Goal: Task Accomplishment & Management: Use online tool/utility

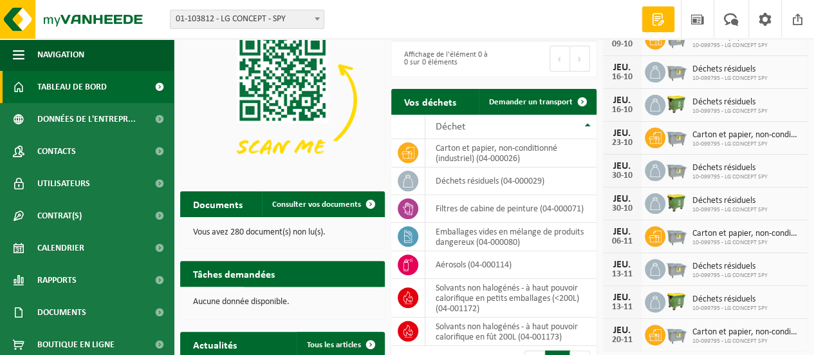
scroll to position [86, 0]
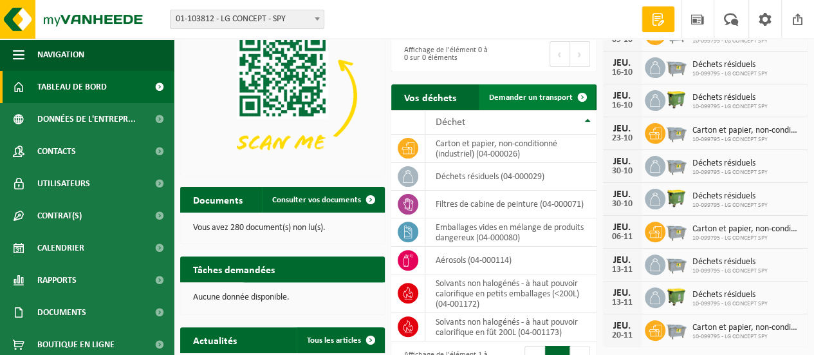
click at [548, 97] on span "Demander un transport" at bounding box center [531, 97] width 84 height 8
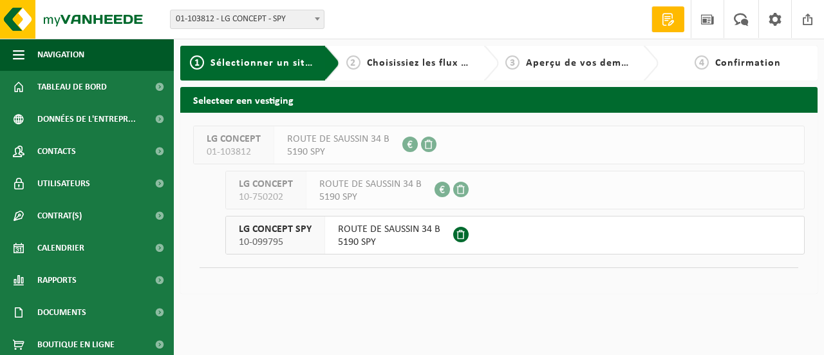
click at [368, 232] on span "ROUTE DE SAUSSIN 34 B" at bounding box center [389, 229] width 102 height 13
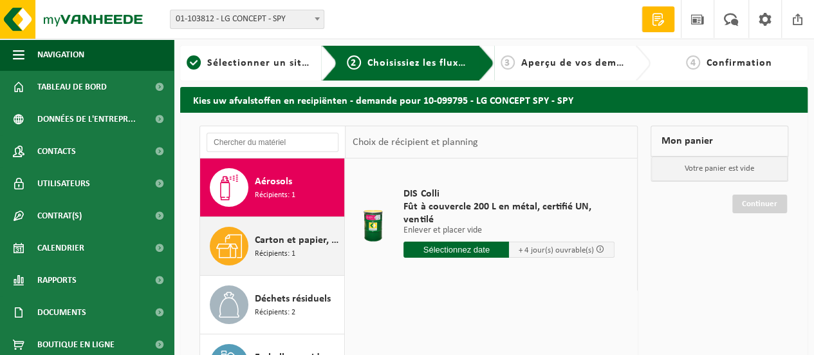
click at [263, 243] on span "Carton et papier, non-conditionné (industriel)" at bounding box center [298, 239] width 86 height 15
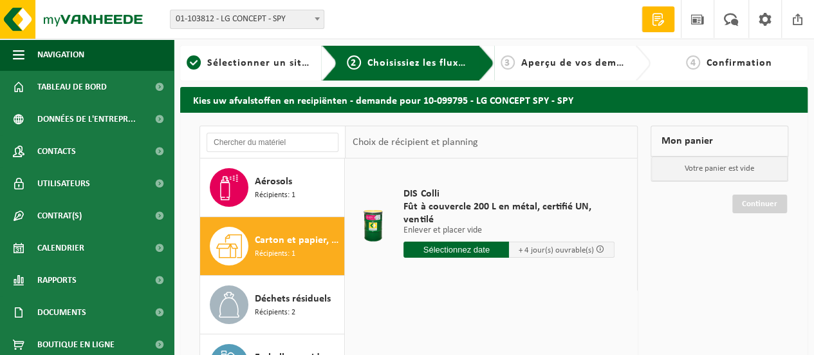
scroll to position [21, 0]
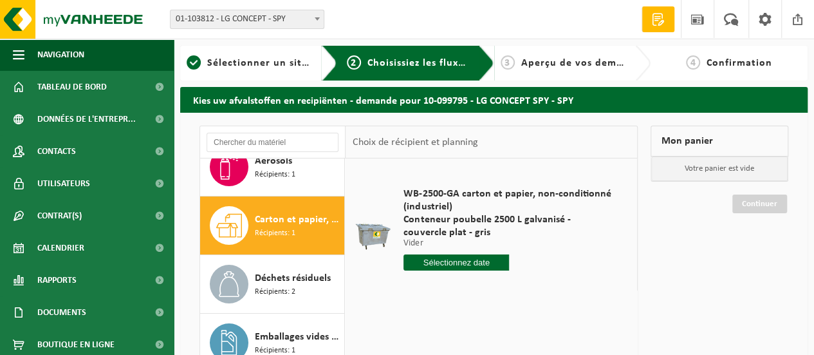
click at [455, 262] on input "text" at bounding box center [456, 262] width 106 height 16
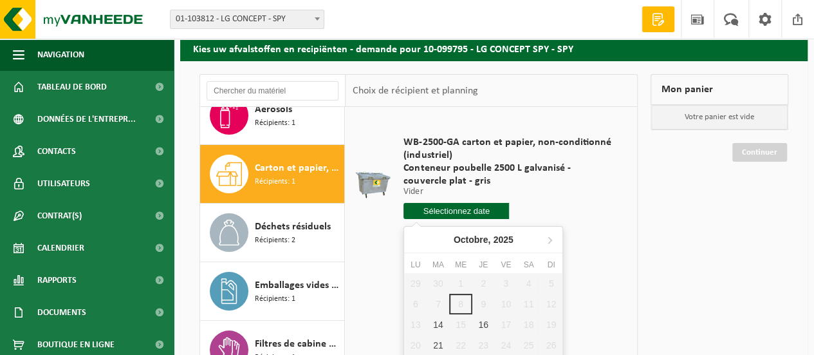
scroll to position [86, 0]
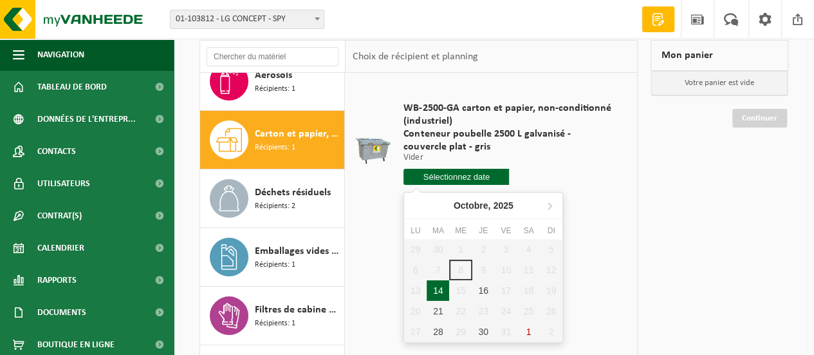
click at [438, 288] on div "14" at bounding box center [438, 290] width 23 height 21
type input "à partir de 2025-10-14"
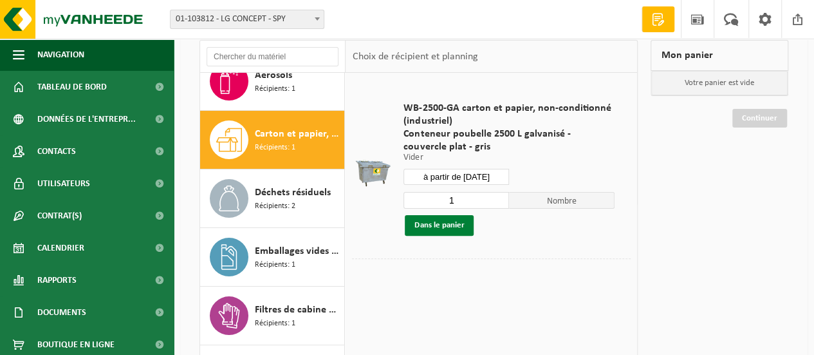
click at [449, 225] on button "Dans le panier" at bounding box center [439, 225] width 69 height 21
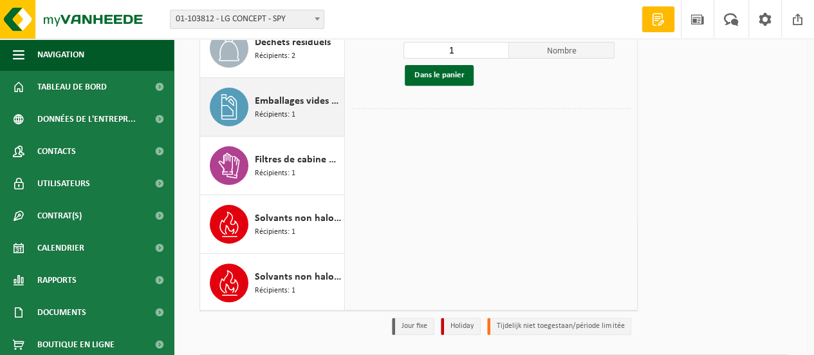
scroll to position [236, 0]
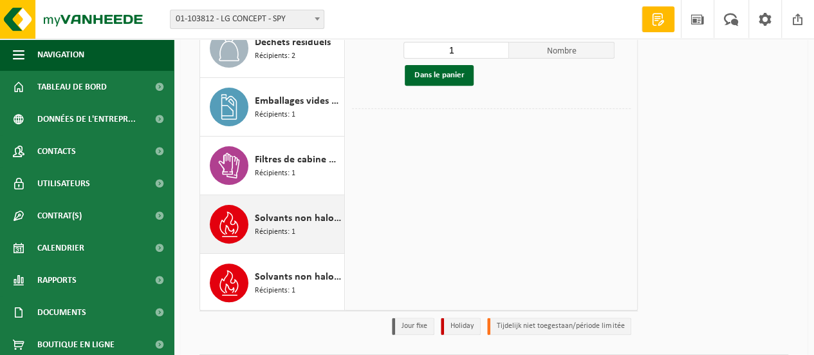
click at [284, 226] on span "Récipients: 1" at bounding box center [275, 232] width 41 height 12
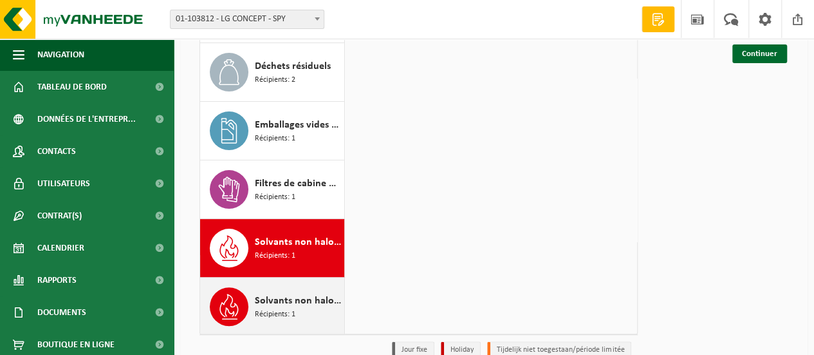
scroll to position [214, 0]
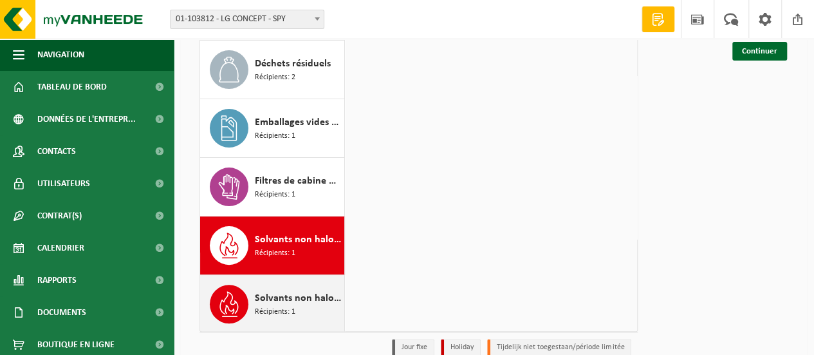
click at [275, 299] on span "Solvants non halogénés - à haut pouvoir calorifique en petits emballages (<200L)" at bounding box center [298, 297] width 86 height 15
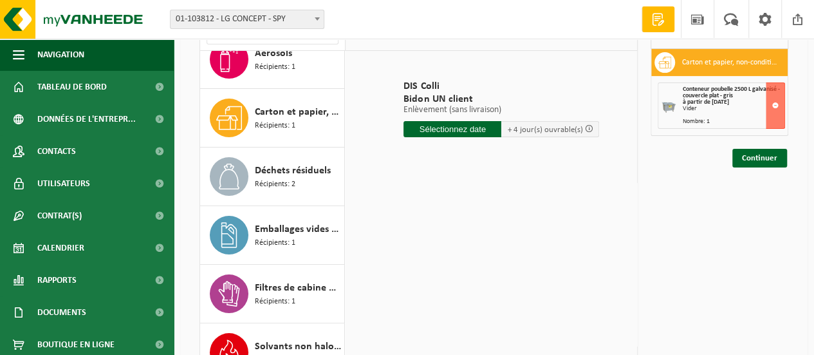
scroll to position [107, 0]
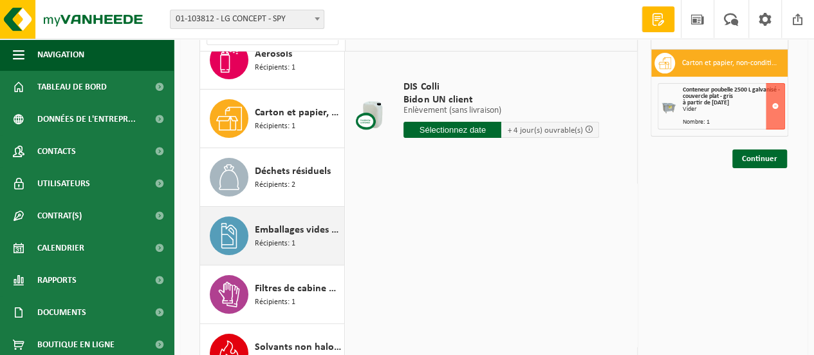
click at [286, 227] on span "Emballages vides en mélange de produits dangereux" at bounding box center [298, 229] width 86 height 15
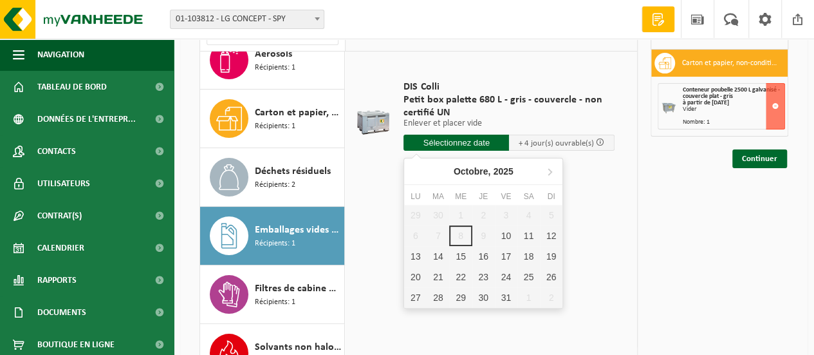
click at [465, 138] on input "text" at bounding box center [456, 142] width 106 height 16
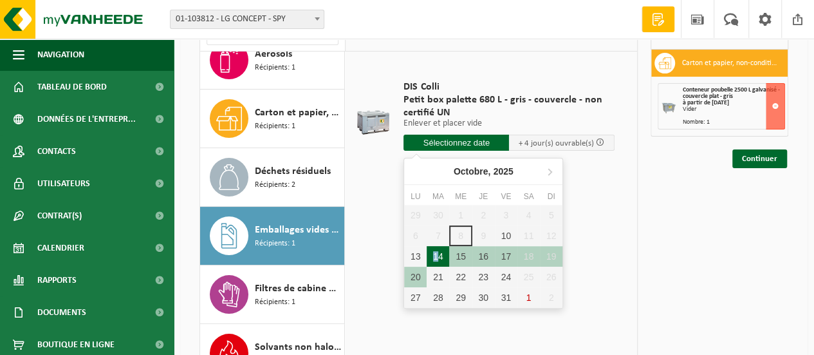
click at [435, 257] on div "14" at bounding box center [438, 256] width 23 height 21
type input "à partir de 2025-10-14"
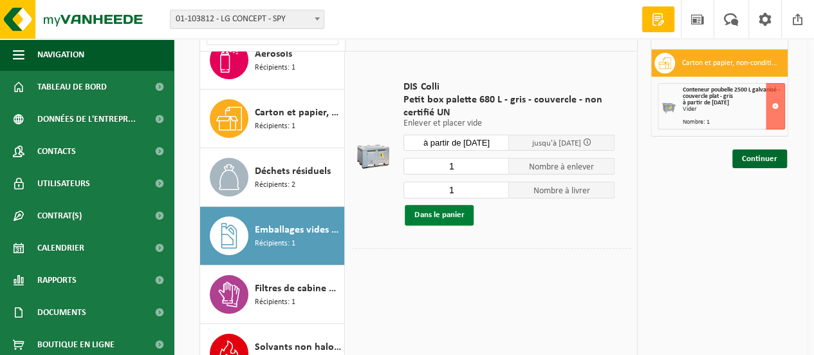
click at [443, 216] on button "Dans le panier" at bounding box center [439, 215] width 69 height 21
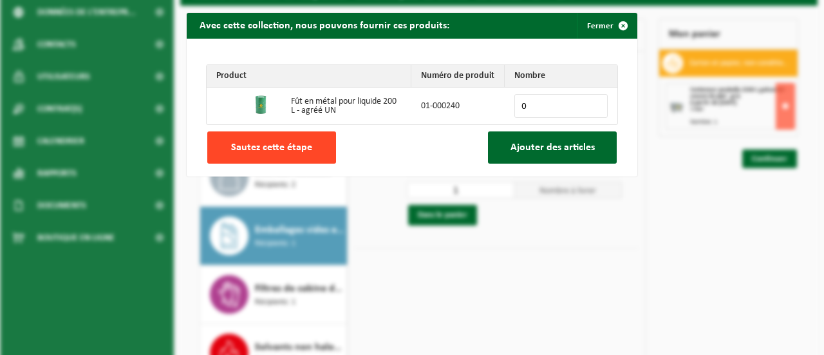
click at [293, 146] on span "Sautez cette étape" at bounding box center [271, 147] width 81 height 10
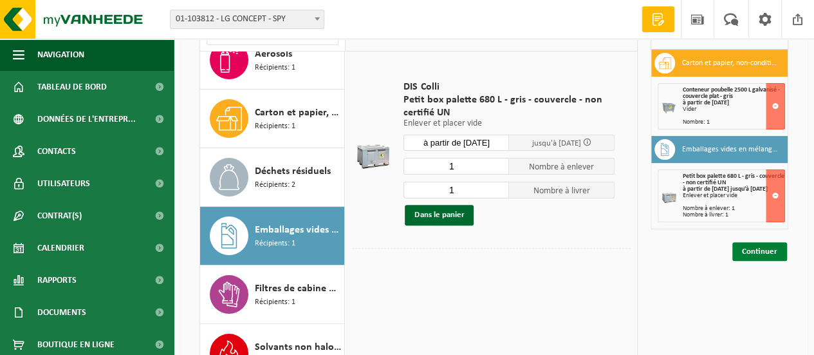
click at [751, 255] on link "Continuer" at bounding box center [759, 251] width 55 height 19
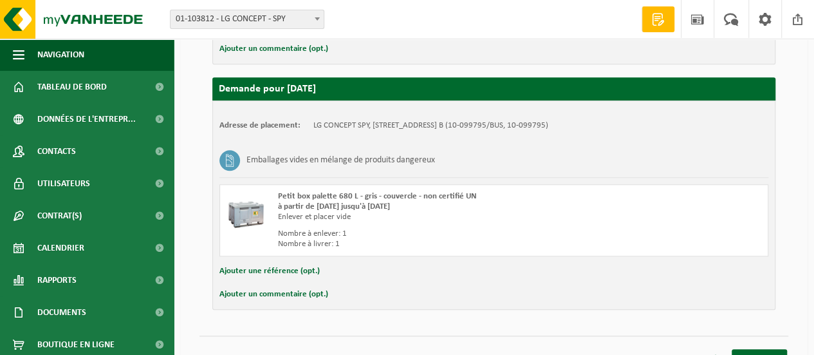
scroll to position [440, 0]
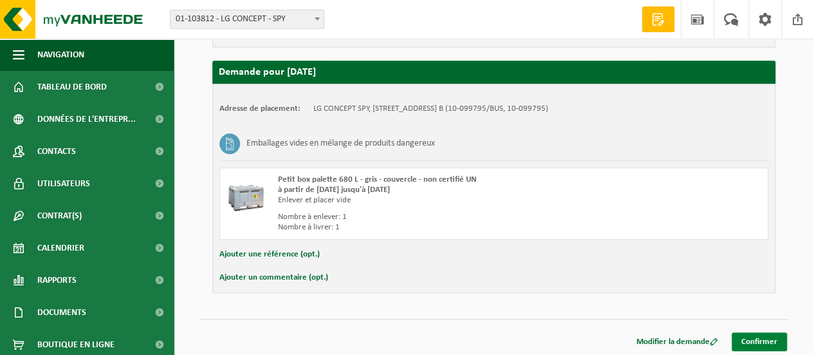
click at [758, 340] on link "Confirmer" at bounding box center [759, 341] width 55 height 19
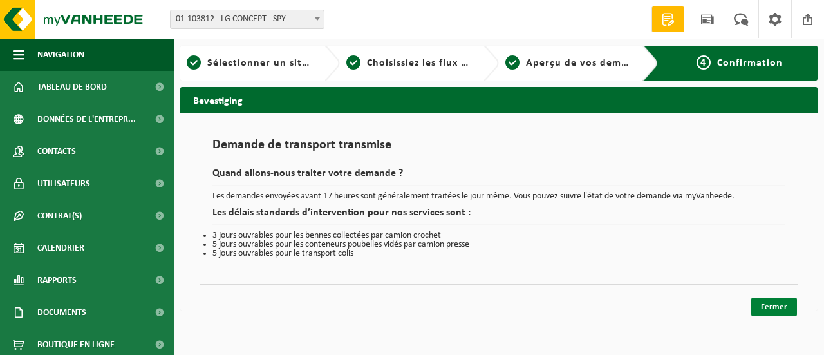
click at [773, 302] on link "Fermer" at bounding box center [774, 306] width 46 height 19
